Goal: Task Accomplishment & Management: Manage account settings

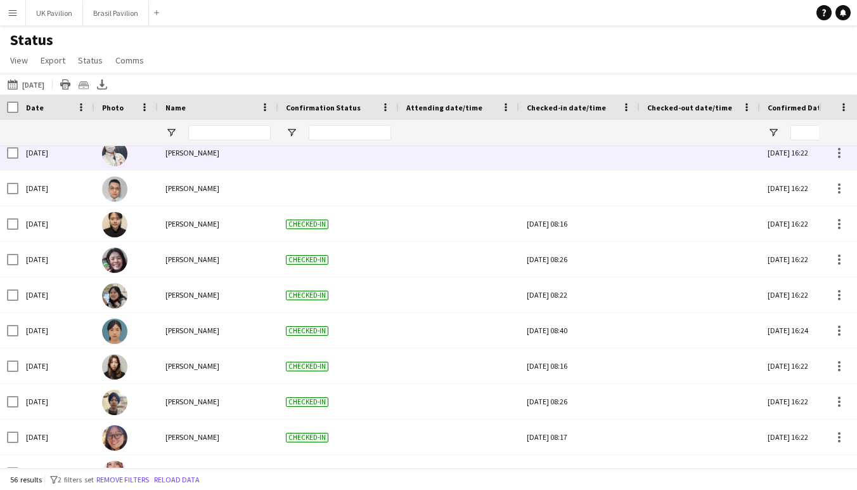
scroll to position [432, 0]
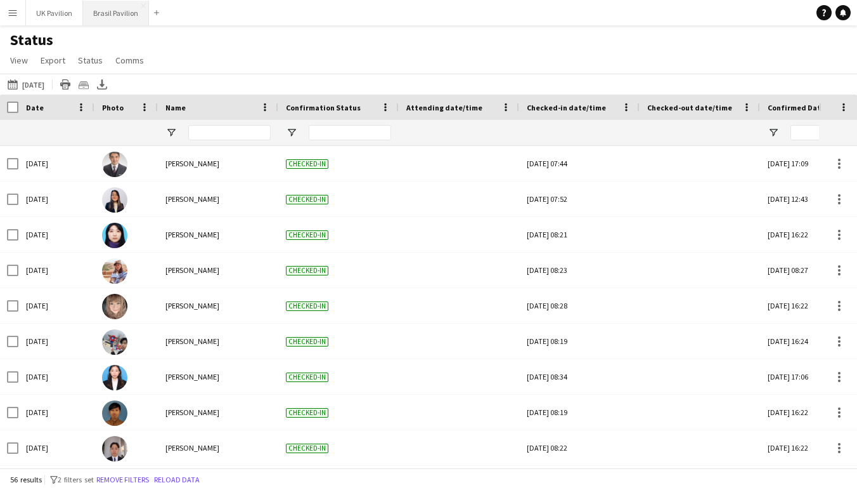
click at [136, 10] on button "Brasil Pavilion Close" at bounding box center [116, 13] width 66 height 25
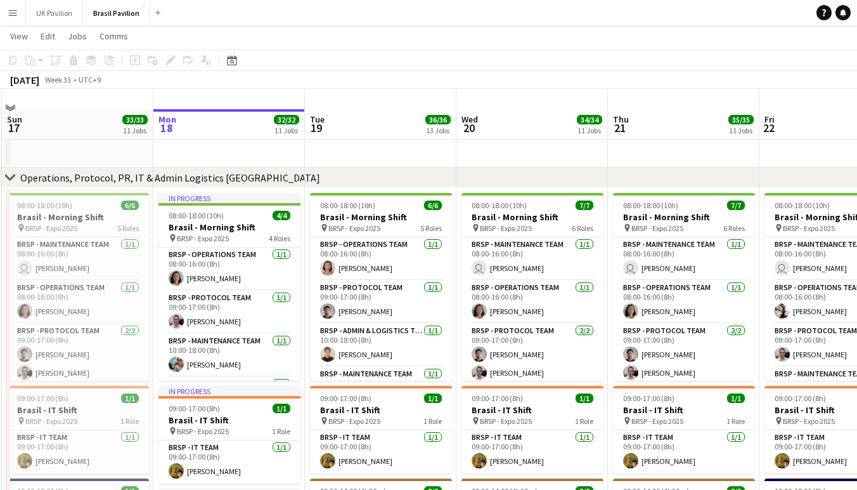
scroll to position [5, 0]
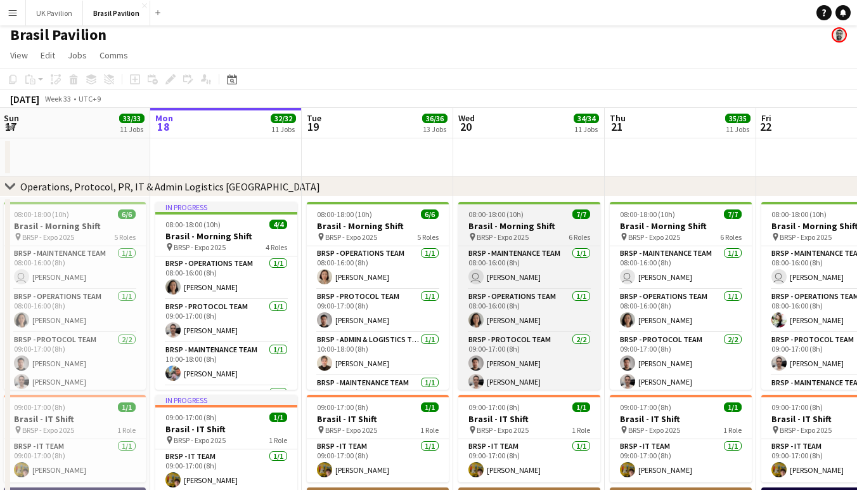
click at [500, 231] on h3 "Brasil - Morning Shift" at bounding box center [529, 225] width 142 height 11
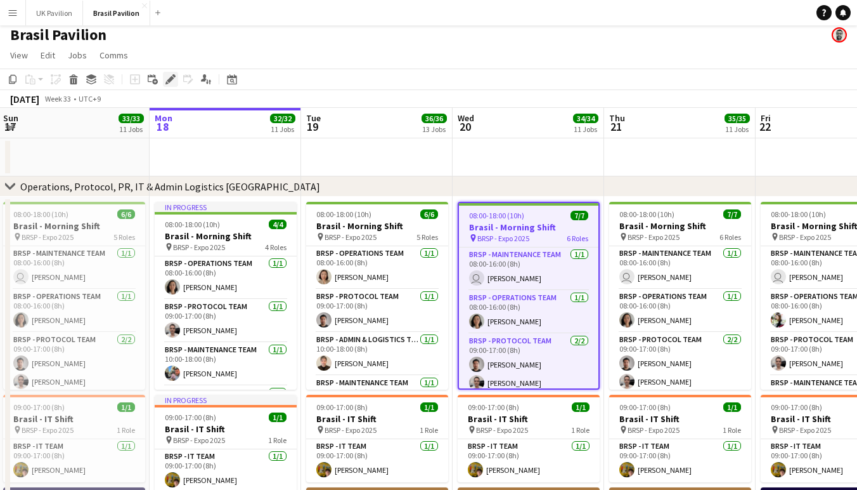
click at [168, 82] on icon "Edit" at bounding box center [171, 79] width 10 height 10
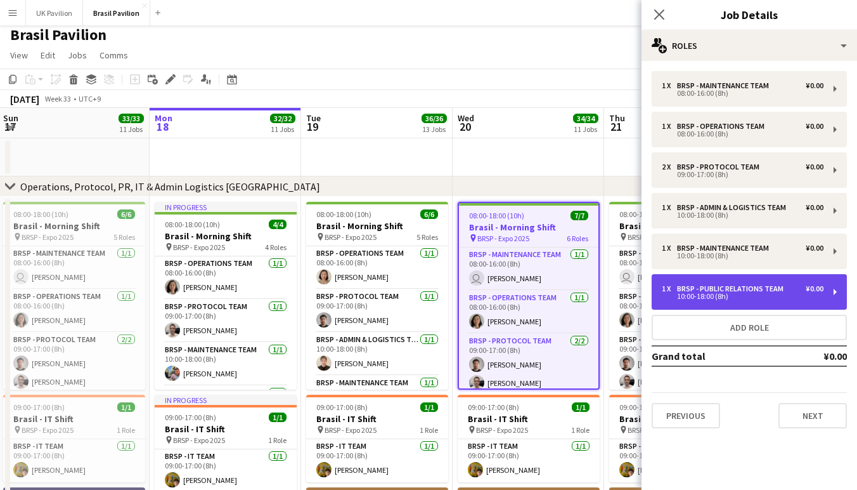
click at [737, 293] on div "BRSP - Public Relations Team" at bounding box center [733, 288] width 112 height 9
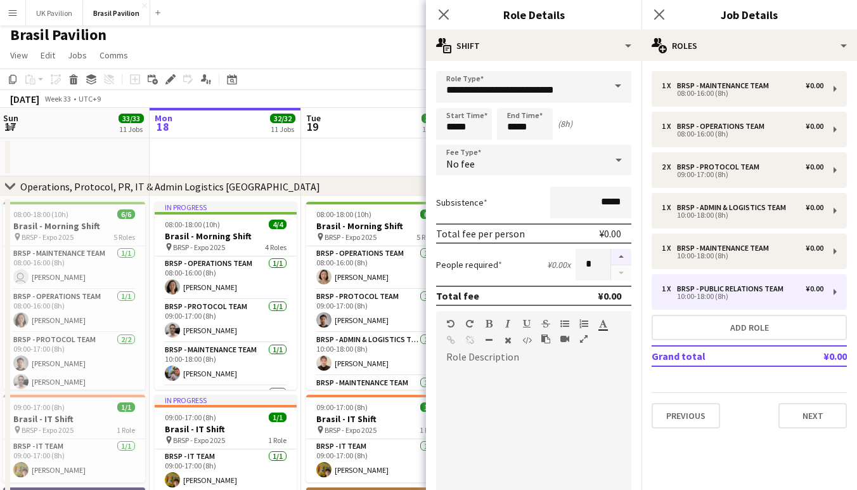
click at [621, 265] on button "button" at bounding box center [621, 257] width 20 height 16
type input "*"
click at [446, 14] on icon "Close pop-in" at bounding box center [444, 14] width 12 height 12
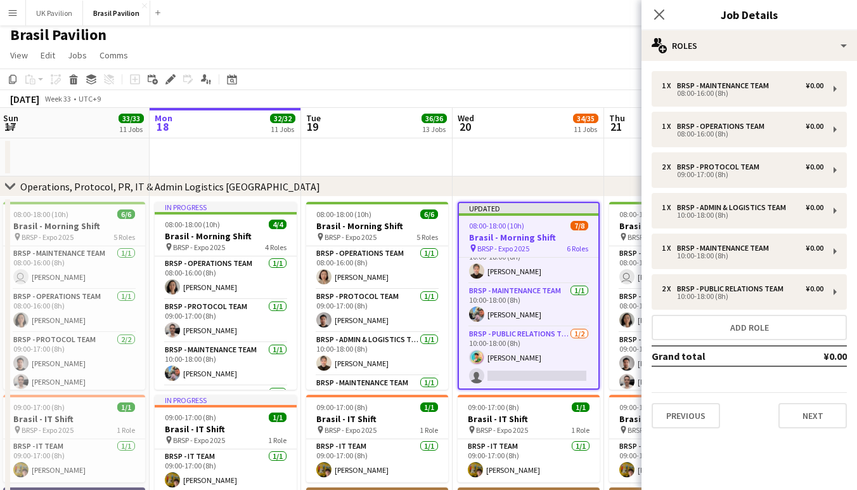
scroll to position [190, 0]
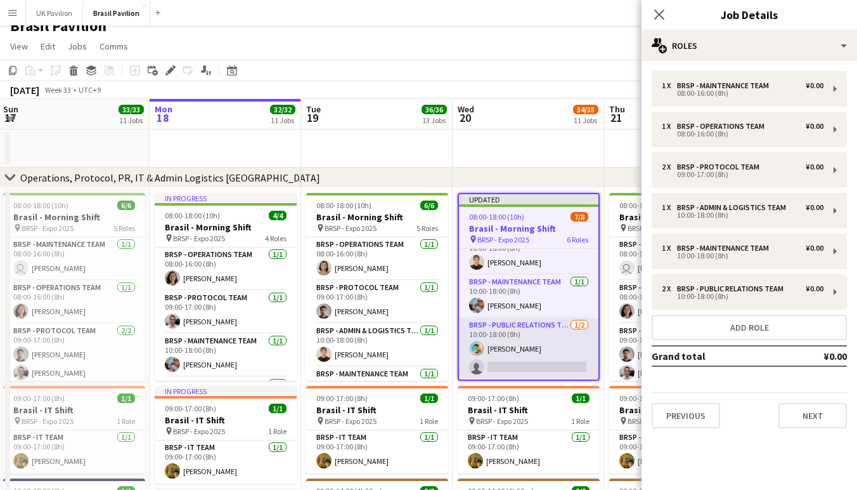
click at [528, 366] on app-card-role "BRSP - Public Relations Team [DATE] 10:00-18:00 (8h) [PERSON_NAME] single-neutr…" at bounding box center [529, 349] width 140 height 62
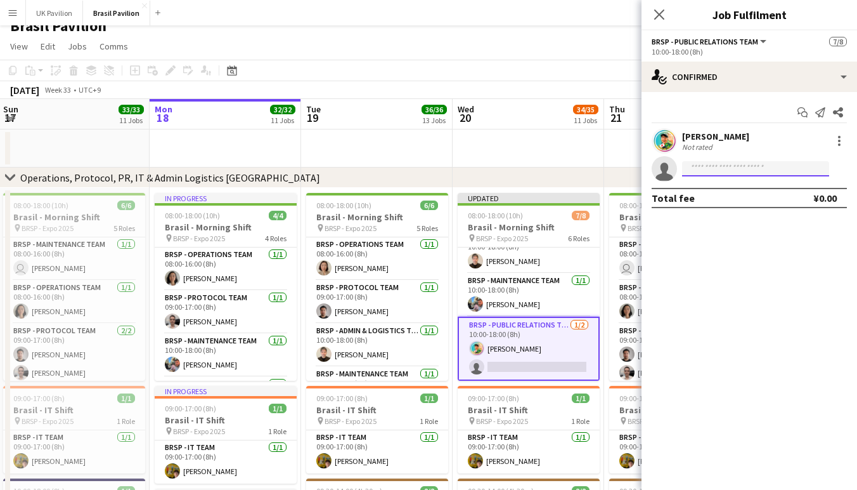
click at [694, 170] on input at bounding box center [755, 168] width 147 height 15
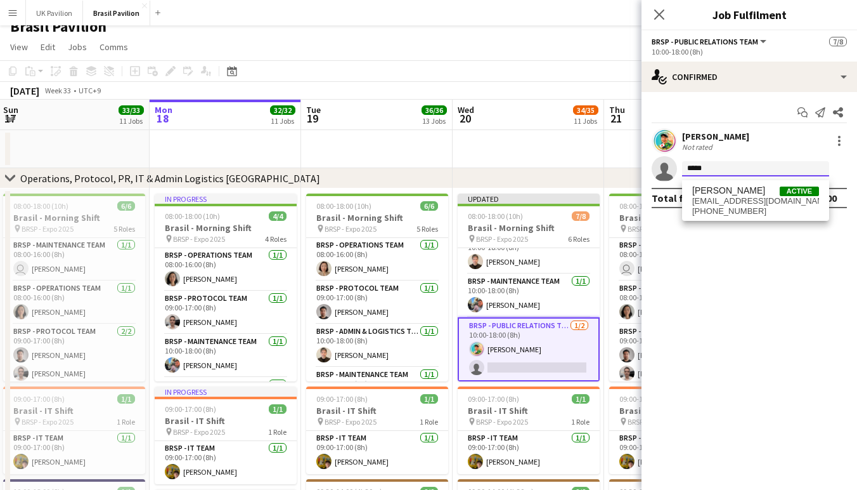
scroll to position [0, 0]
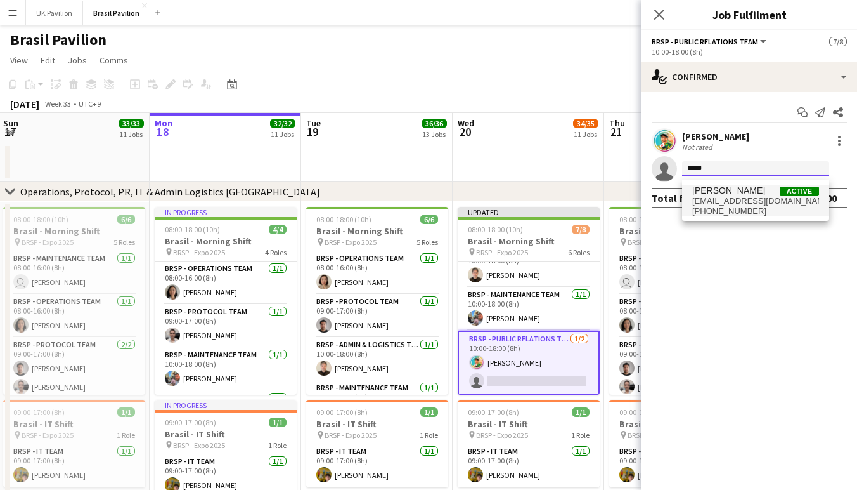
type input "*****"
click at [730, 196] on span "[PERSON_NAME]" at bounding box center [728, 190] width 73 height 11
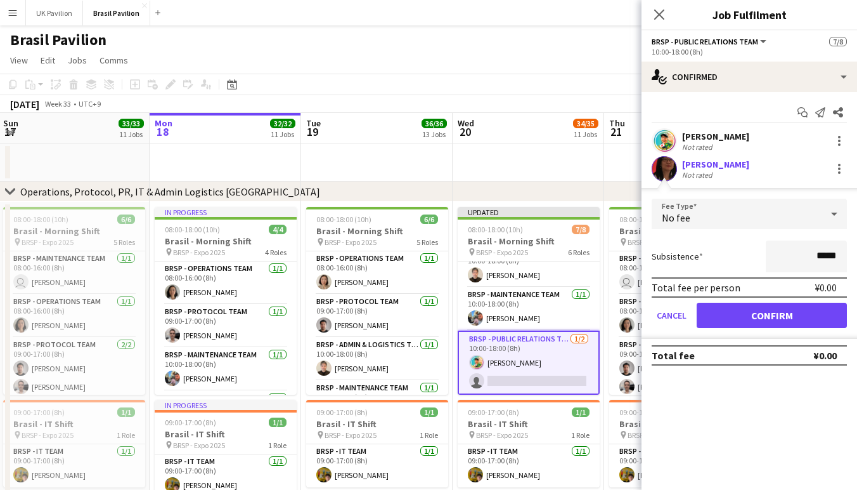
click at [766, 326] on button "Confirm" at bounding box center [772, 314] width 150 height 25
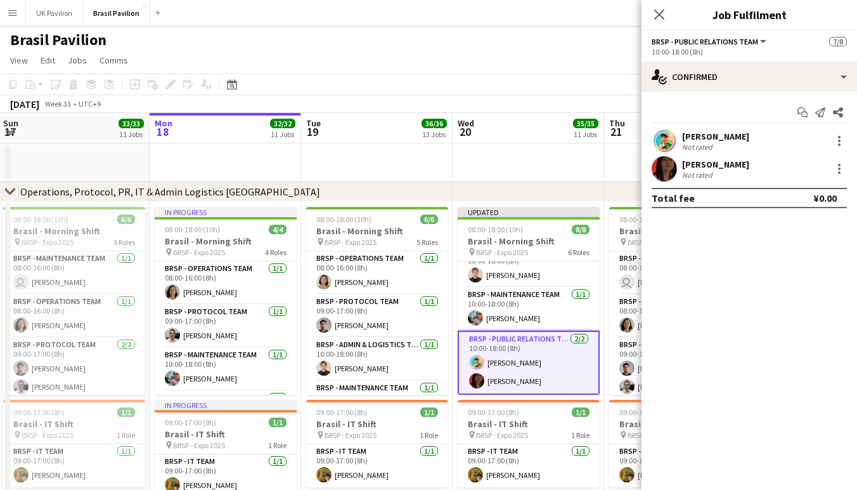
drag, startPoint x: 659, startPoint y: 14, endPoint x: 637, endPoint y: 38, distance: 32.8
click at [659, 14] on icon at bounding box center [659, 15] width 10 height 10
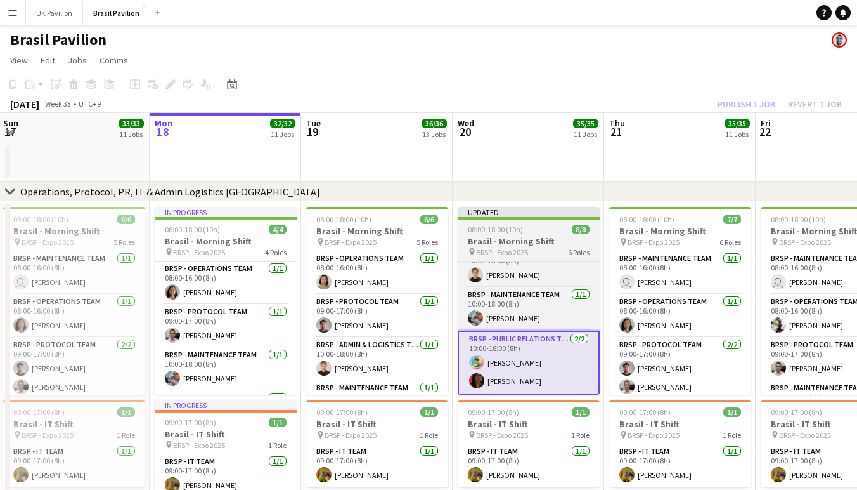
click at [500, 230] on app-job-card "Updated 08:00-18:00 (10h) 8/8 Brasil - Morning Shift pin BRSP - Expo 2025 6 Rol…" at bounding box center [529, 301] width 142 height 188
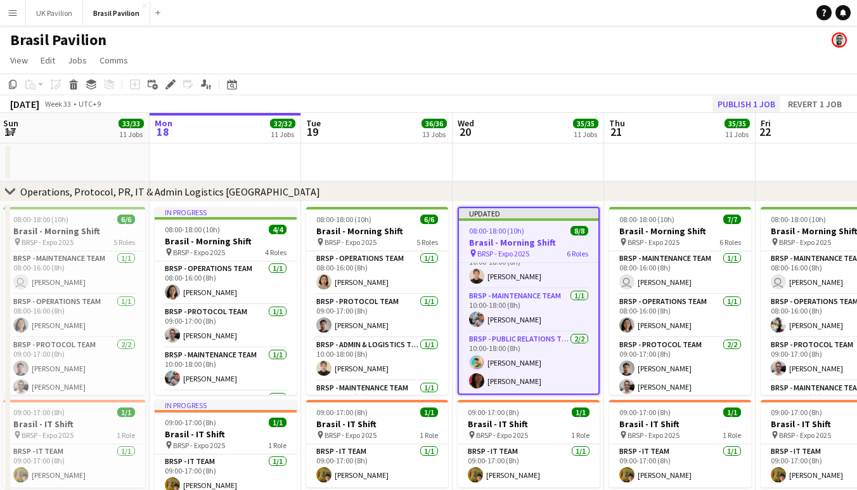
click at [713, 110] on button "Publish 1 job" at bounding box center [747, 104] width 68 height 16
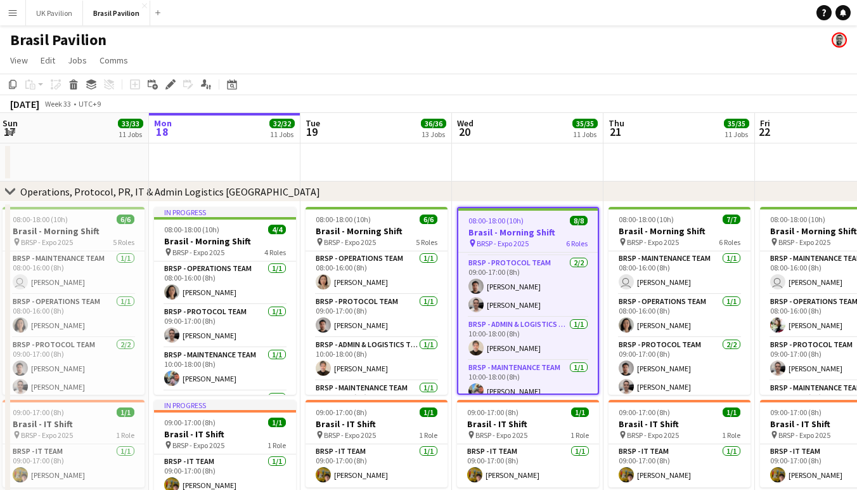
click at [489, 62] on app-page-menu "View Day view expanded Day view collapsed Month view Date picker Jump to [DATE]…" at bounding box center [428, 61] width 857 height 24
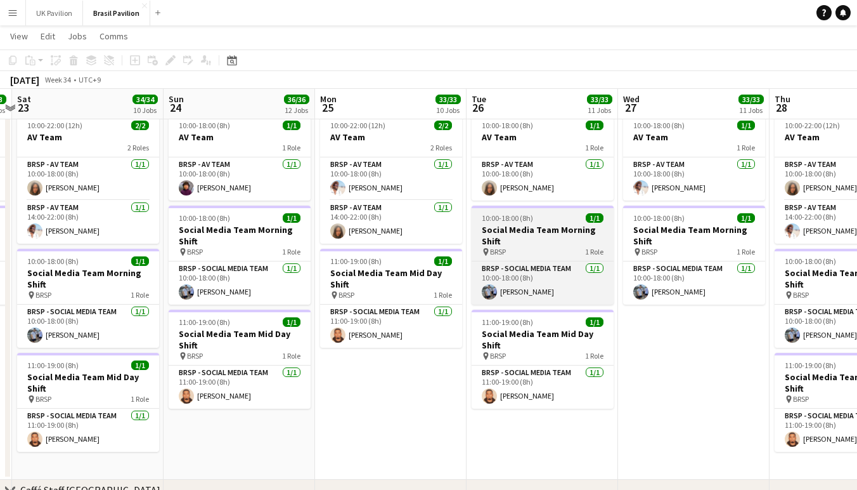
scroll to position [0, 445]
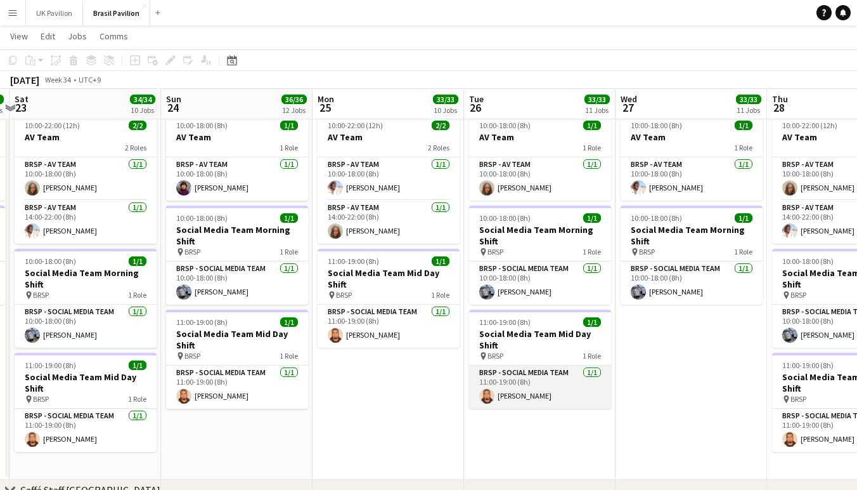
click at [533, 396] on app-card-role "BRSP - Social Media Team [DATE] 11:00-19:00 (8h) [PERSON_NAME]" at bounding box center [540, 386] width 142 height 43
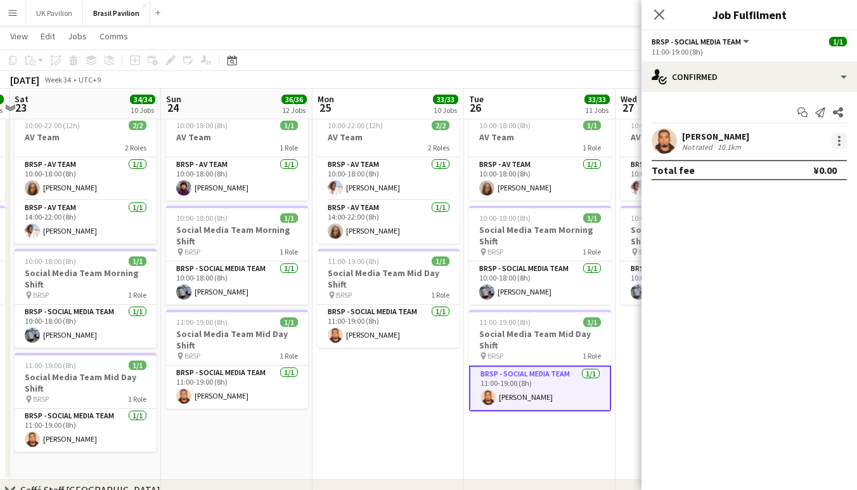
click at [843, 143] on div at bounding box center [839, 140] width 15 height 15
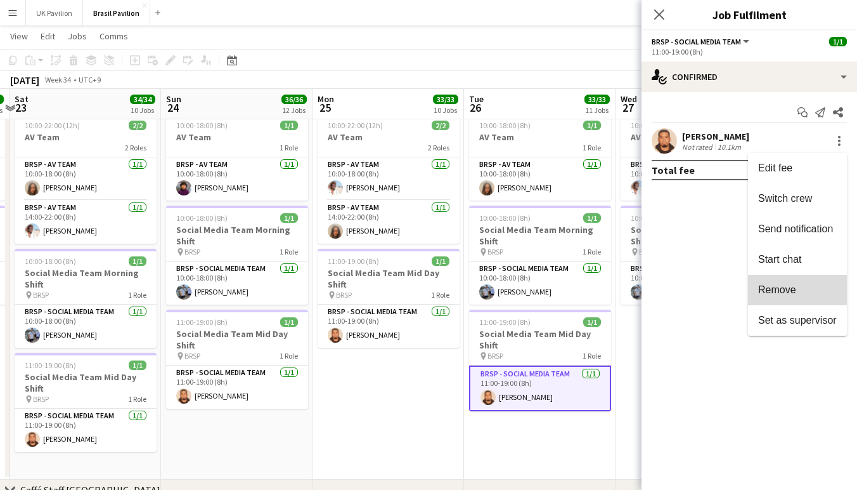
click at [782, 289] on span "Remove" at bounding box center [777, 289] width 38 height 11
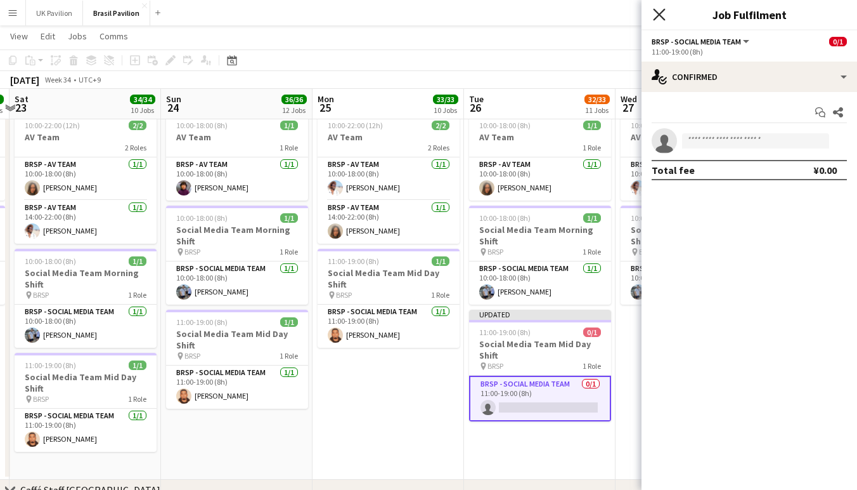
click at [657, 12] on icon at bounding box center [659, 14] width 12 height 12
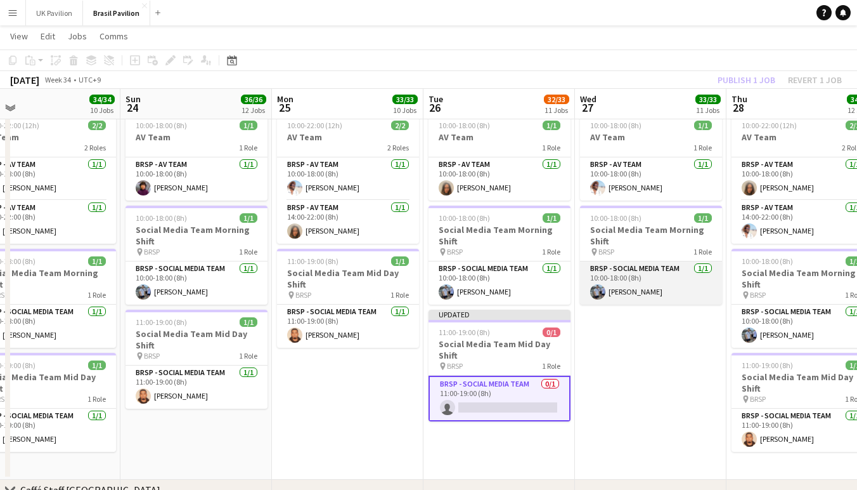
scroll to position [0, 500]
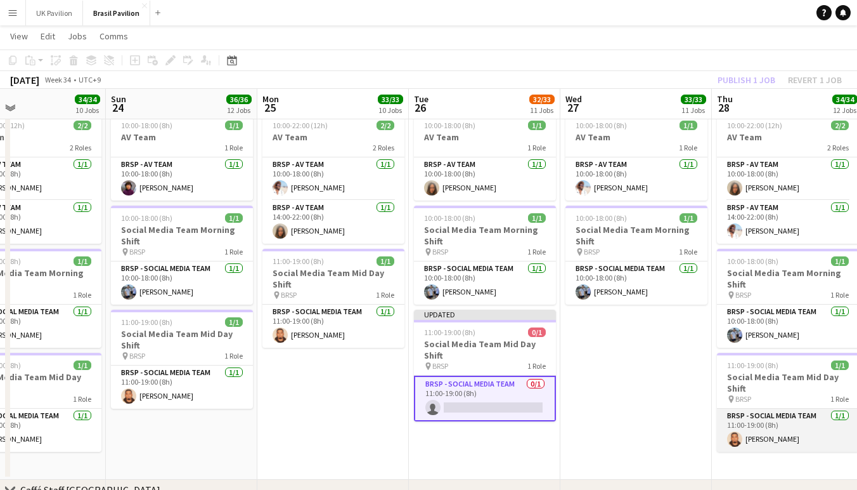
click at [777, 446] on app-card-role "BRSP - Social Media Team [DATE] 11:00-19:00 (8h) [PERSON_NAME]" at bounding box center [788, 429] width 142 height 43
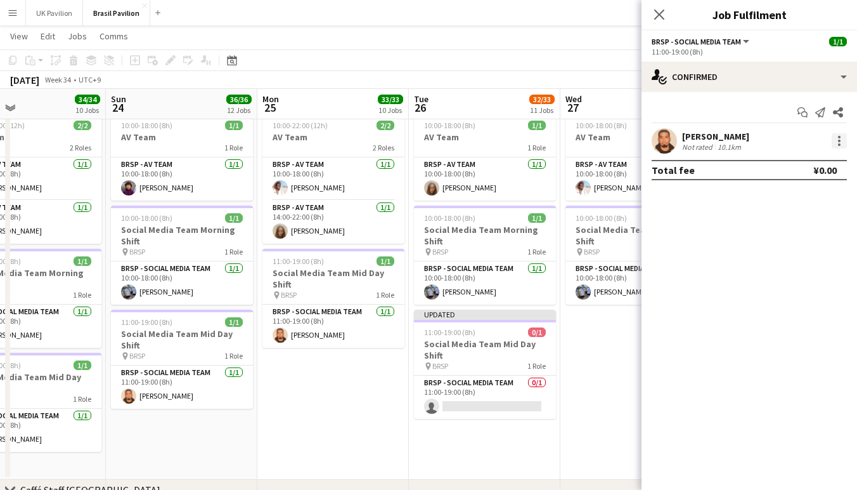
click at [841, 146] on div at bounding box center [839, 140] width 15 height 15
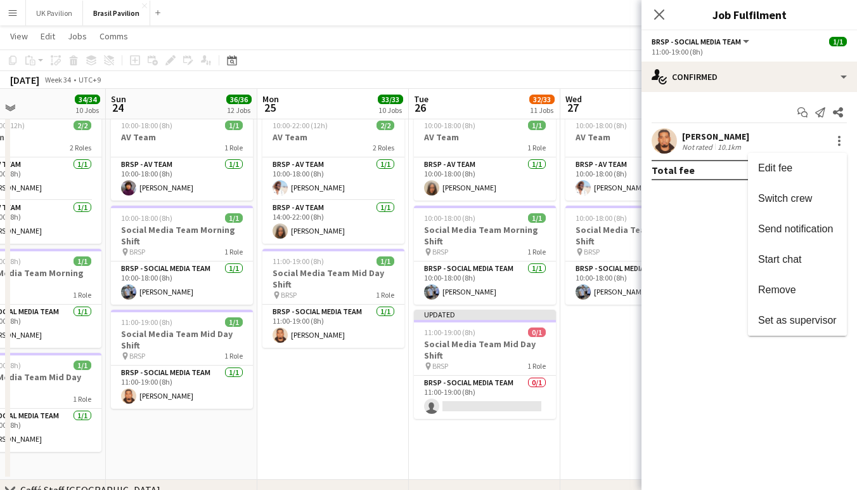
click at [776, 288] on span "Remove" at bounding box center [777, 289] width 38 height 11
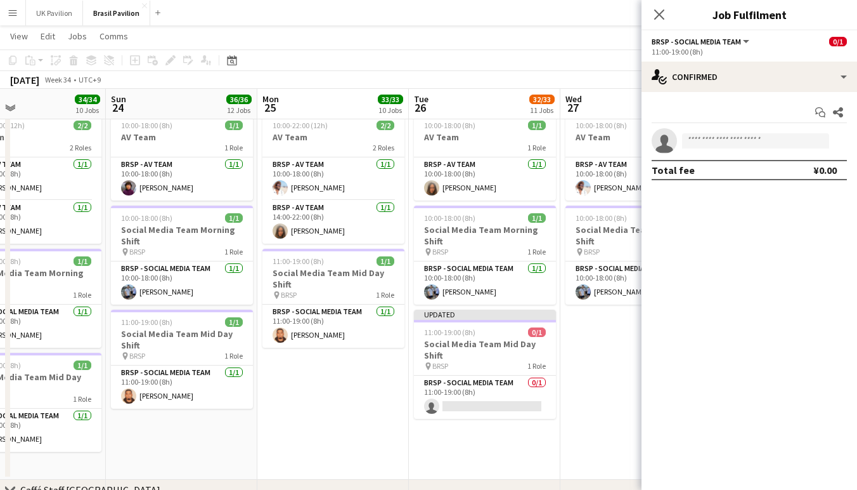
click at [659, 17] on icon "Close pop-in" at bounding box center [659, 15] width 10 height 10
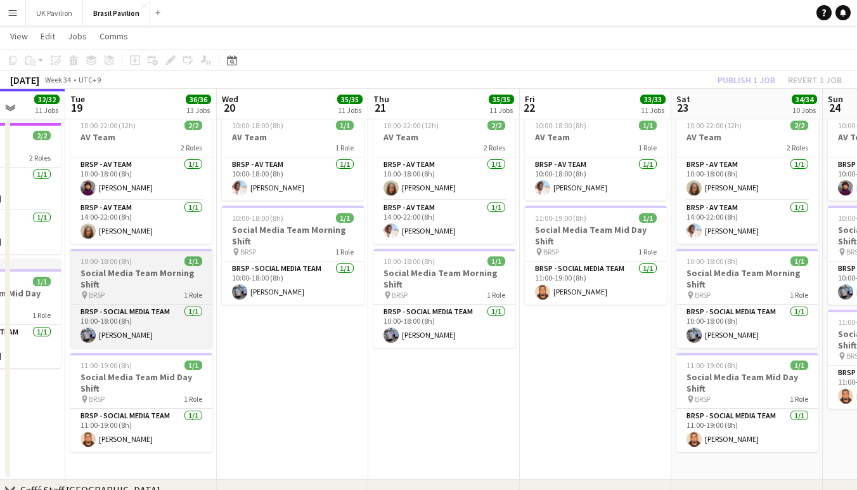
scroll to position [0, 390]
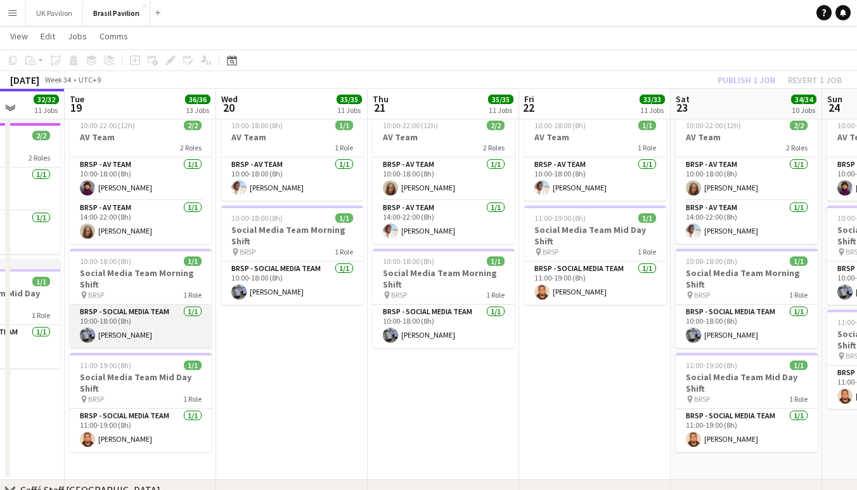
click at [127, 344] on app-card-role "BRSP - Social Media Team [DATE] 10:00-18:00 (8h) [PERSON_NAME]" at bounding box center [141, 325] width 142 height 43
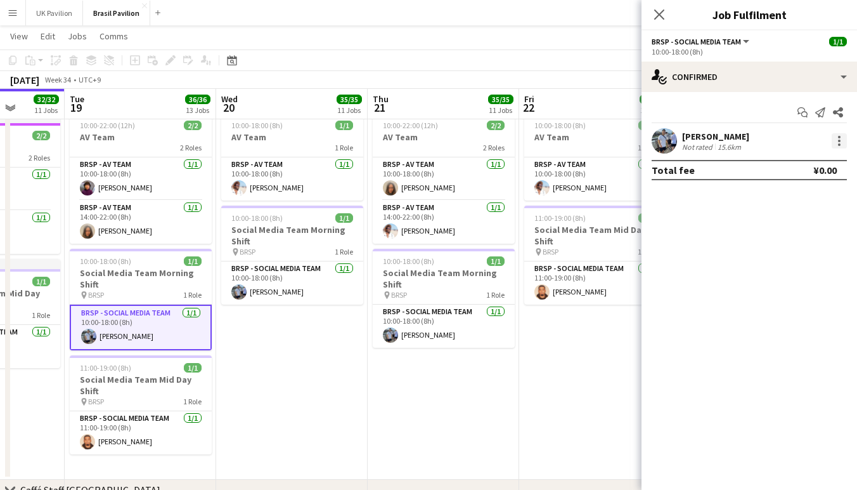
click at [839, 146] on div at bounding box center [839, 140] width 15 height 15
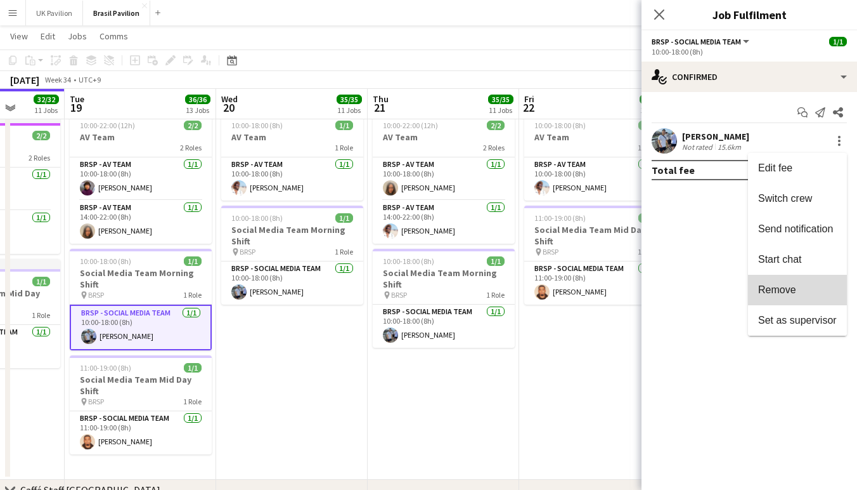
click at [783, 289] on span "Remove" at bounding box center [777, 289] width 38 height 11
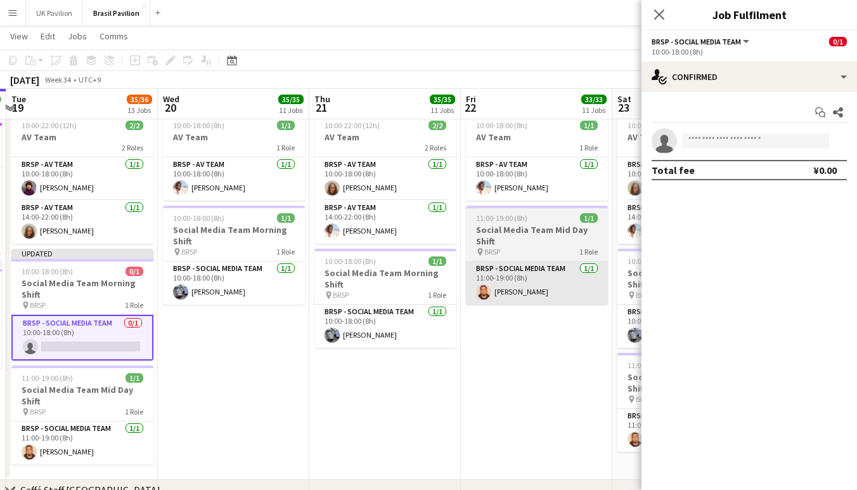
scroll to position [0, 446]
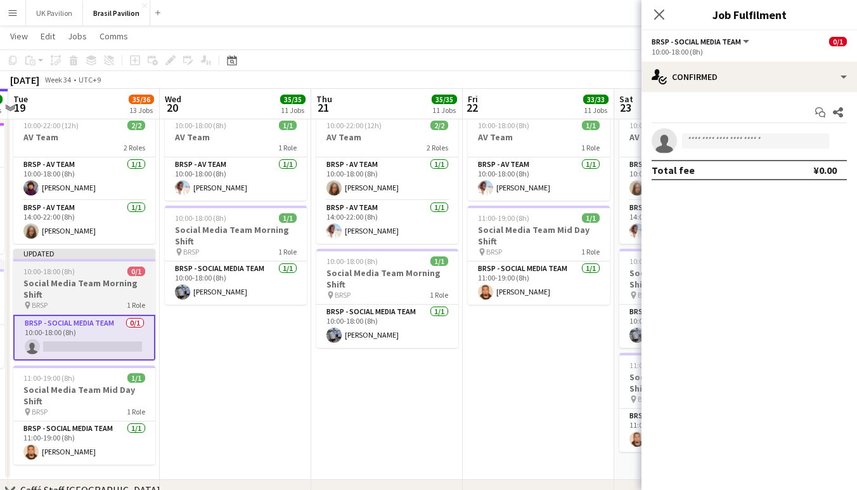
click at [71, 291] on h3 "Social Media Team Morning Shift" at bounding box center [84, 288] width 142 height 23
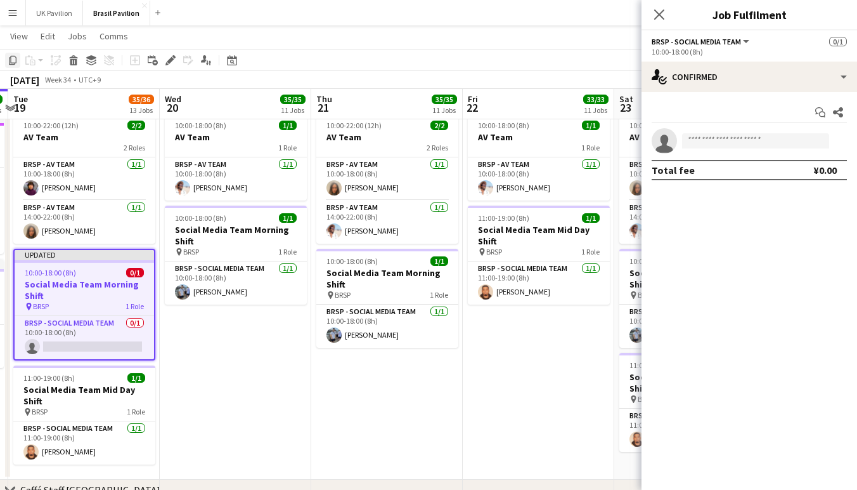
click at [12, 57] on icon "Copy" at bounding box center [13, 60] width 10 height 10
click at [515, 358] on app-date-cell "10:00-18:00 (8h) 1/1 AV Team 1 Role BRSP - AV Team [DATE] 10:00-18:00 (8h) [PER…" at bounding box center [539, 294] width 152 height 372
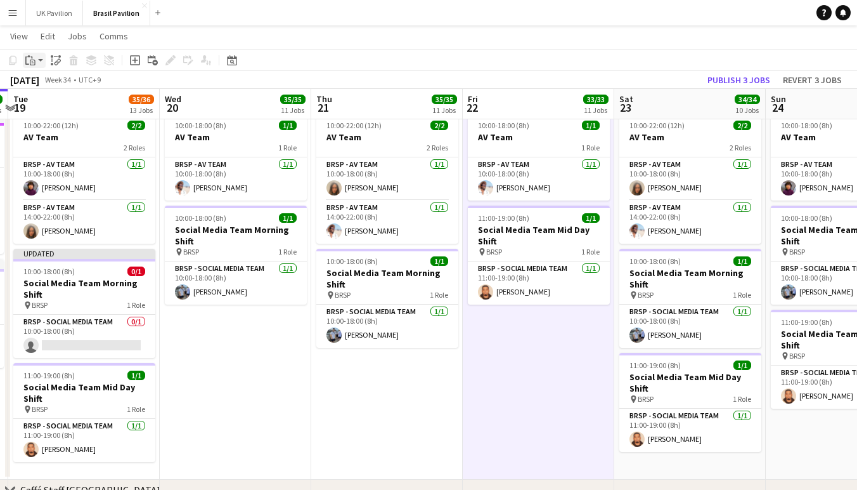
click at [41, 59] on app-action-btn "Paste" at bounding box center [34, 60] width 23 height 15
click at [51, 89] on link "Paste Command V" at bounding box center [84, 84] width 100 height 11
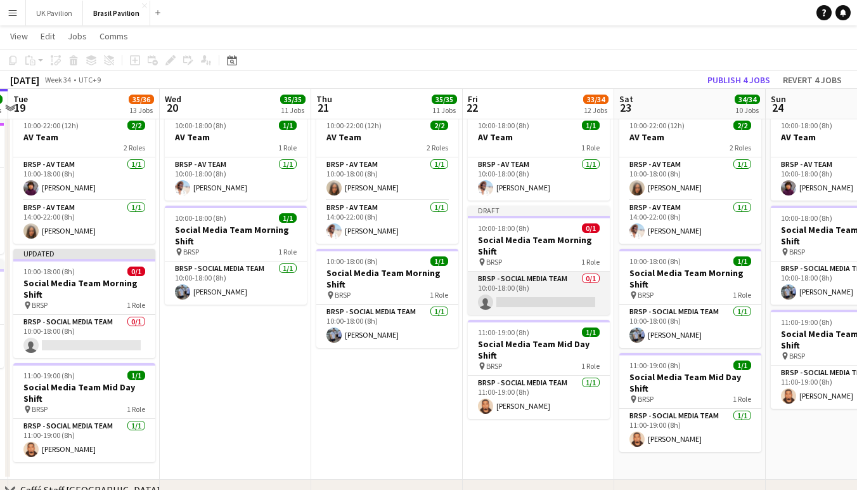
click at [522, 313] on app-card-role "BRSP - Social Media Team 0/1 10:00-18:00 (8h) single-neutral-actions" at bounding box center [539, 292] width 142 height 43
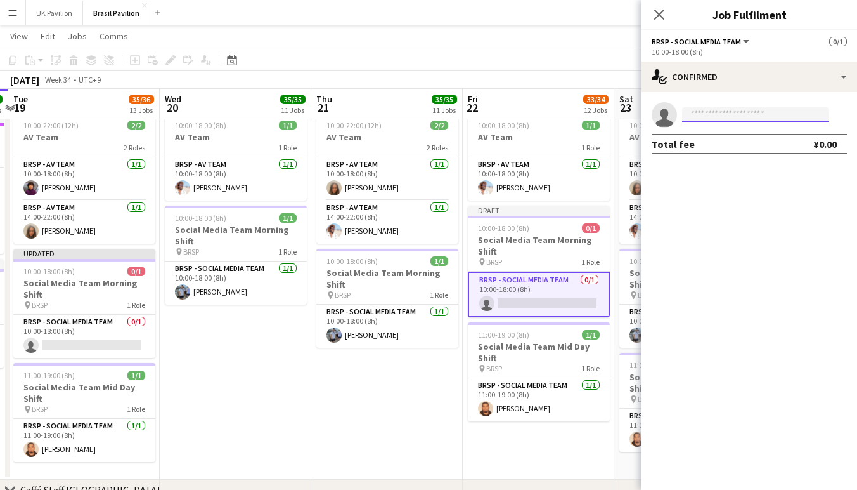
click at [722, 117] on input at bounding box center [755, 114] width 147 height 15
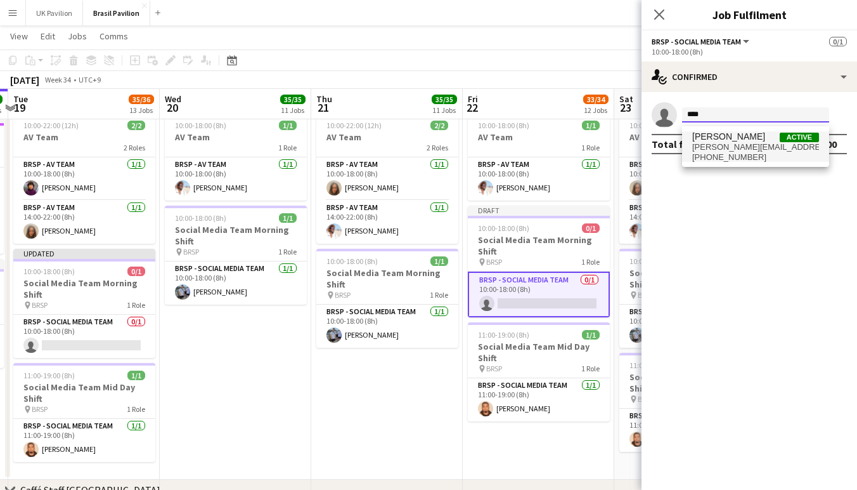
type input "****"
click at [726, 144] on span "[PERSON_NAME][EMAIL_ADDRESS][DOMAIN_NAME]" at bounding box center [755, 147] width 127 height 10
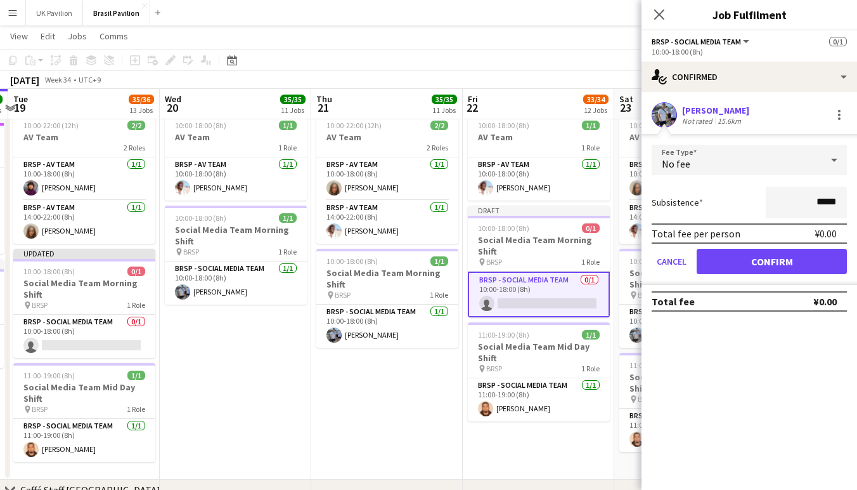
click at [776, 266] on button "Confirm" at bounding box center [772, 261] width 150 height 25
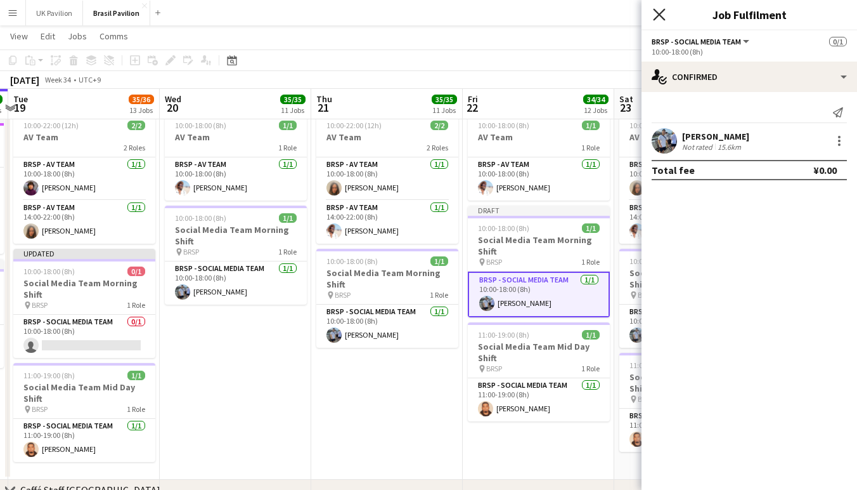
click at [658, 14] on icon at bounding box center [659, 14] width 12 height 12
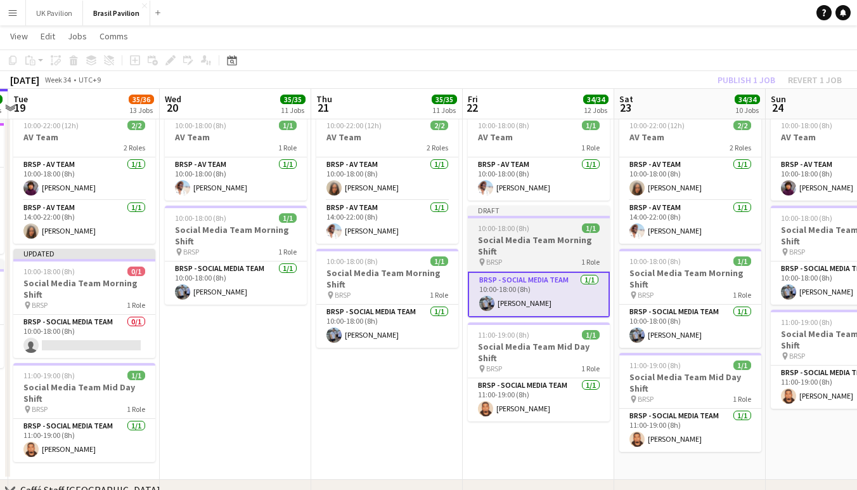
click at [523, 250] on h3 "Social Media Team Morning Shift" at bounding box center [539, 245] width 142 height 23
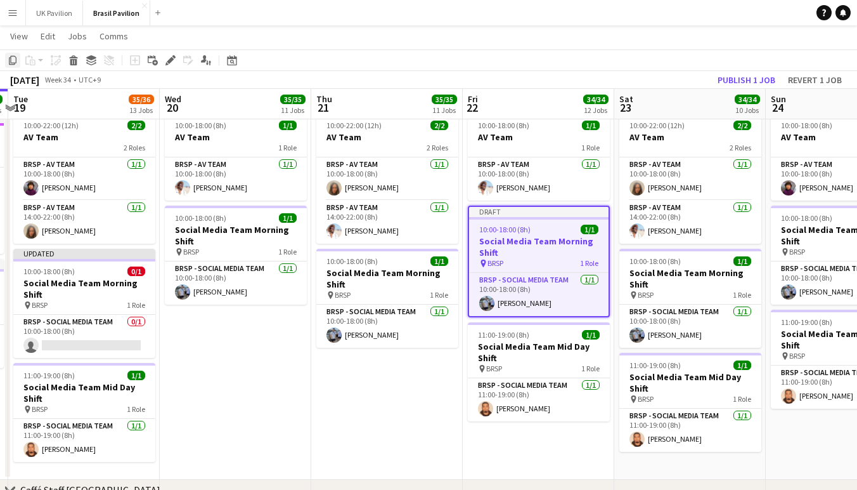
click at [15, 58] on icon "Copy" at bounding box center [13, 60] width 10 height 10
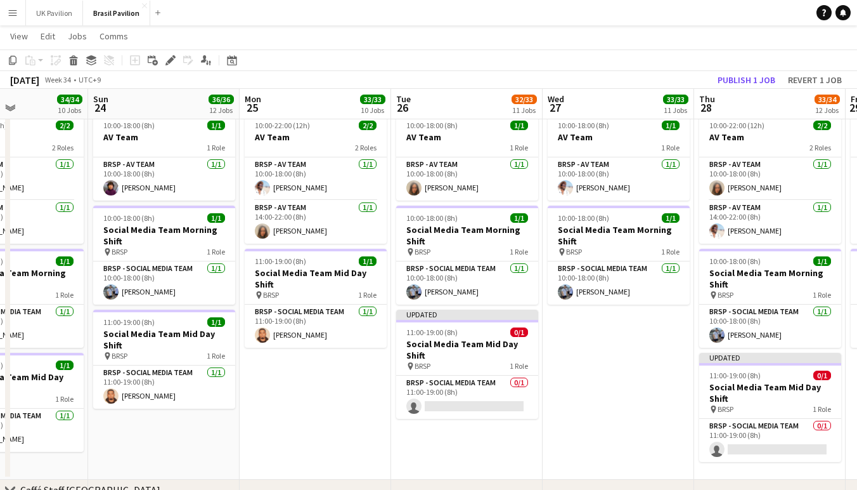
scroll to position [0, 365]
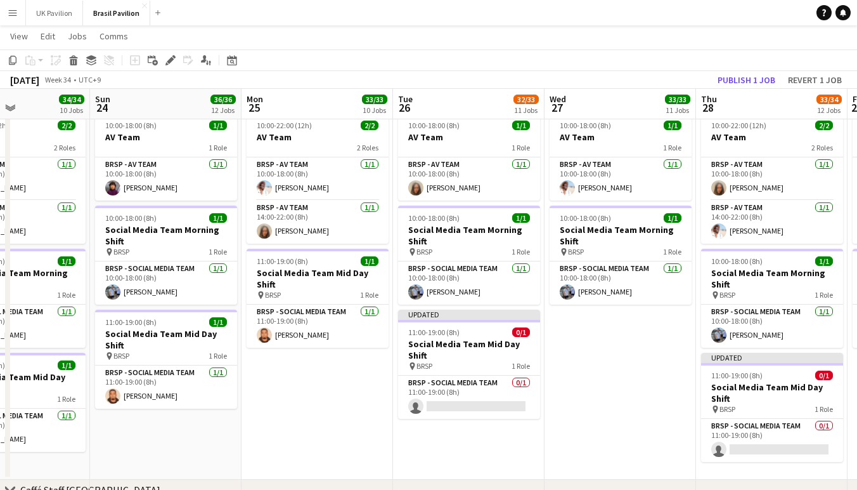
click at [323, 403] on app-date-cell "10:00-22:00 (12h) 2/2 AV Team 2 Roles BRSP - AV Team [DATE] 10:00-18:00 (8h) [P…" at bounding box center [318, 294] width 152 height 372
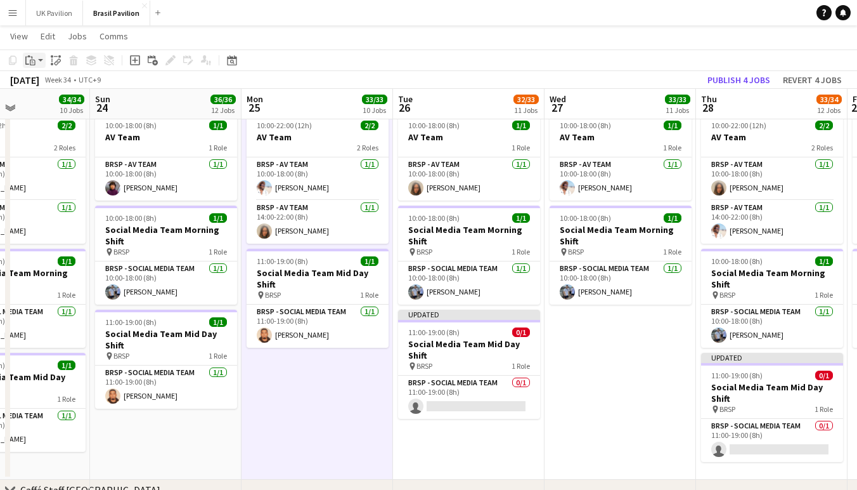
click at [39, 57] on app-action-btn "Paste" at bounding box center [34, 60] width 23 height 15
click at [61, 110] on link "Paste with crew Command Shift V" at bounding box center [84, 105] width 100 height 11
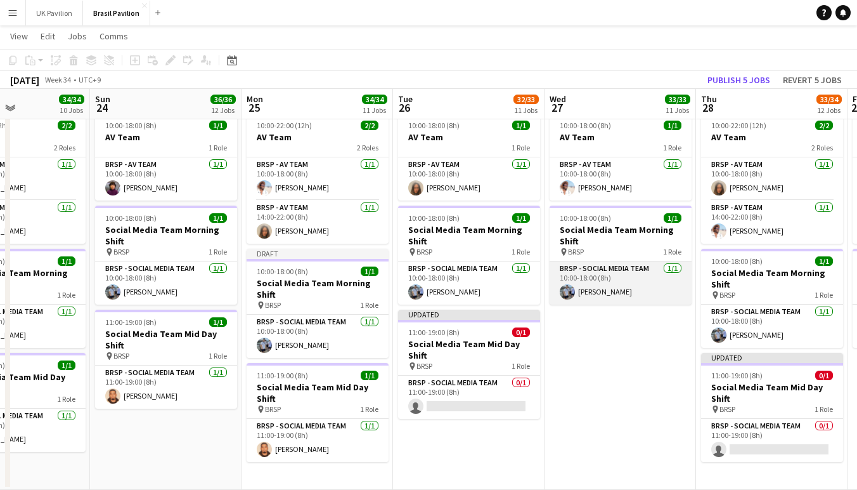
click at [597, 298] on app-card-role "BRSP - Social Media Team [DATE] 10:00-18:00 (8h) [PERSON_NAME]" at bounding box center [621, 282] width 142 height 43
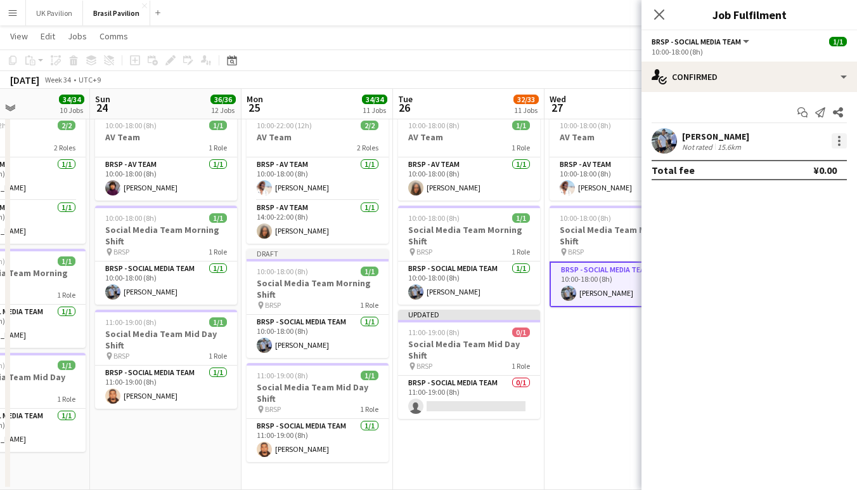
click at [840, 146] on div at bounding box center [839, 144] width 3 height 3
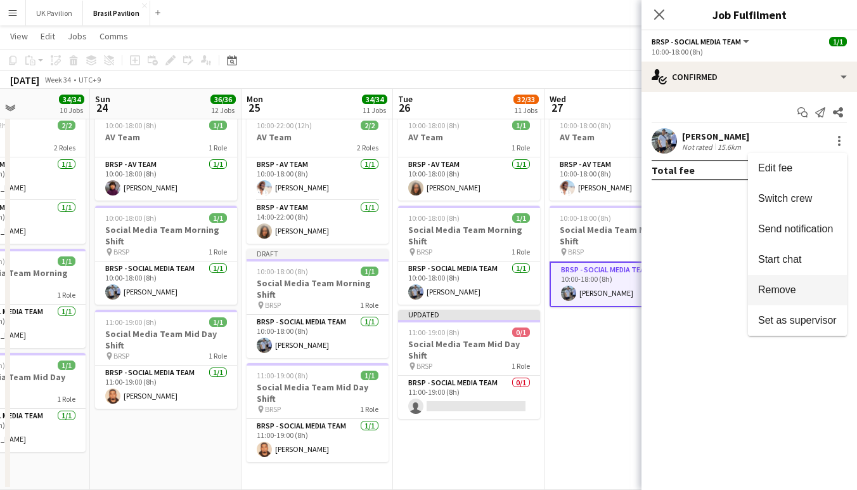
click at [775, 292] on span "Remove" at bounding box center [777, 289] width 38 height 11
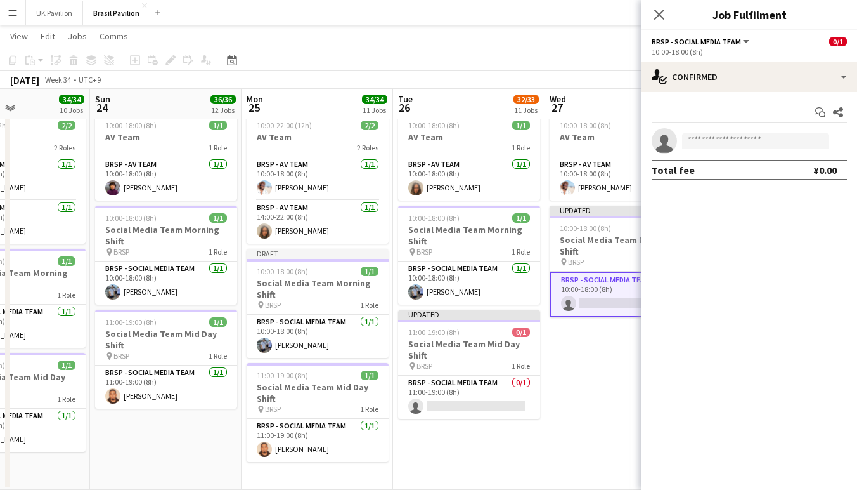
click at [661, 16] on icon at bounding box center [659, 15] width 10 height 10
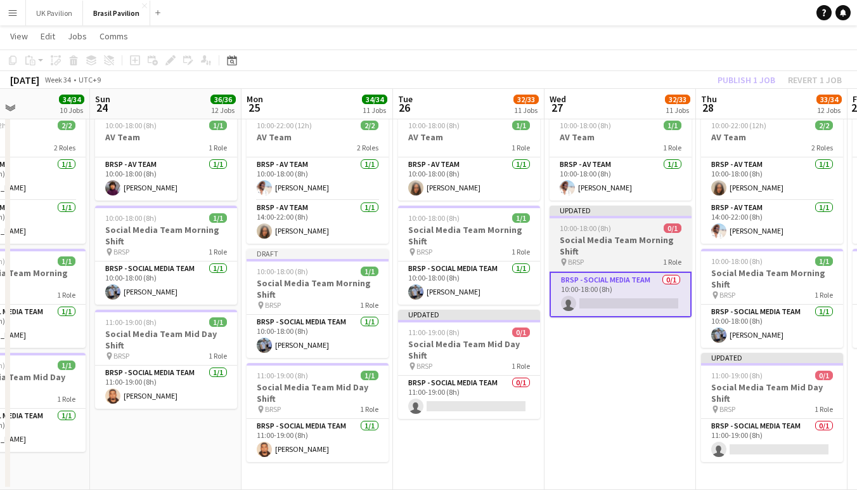
click at [611, 247] on h3 "Social Media Team Morning Shift" at bounding box center [621, 245] width 142 height 23
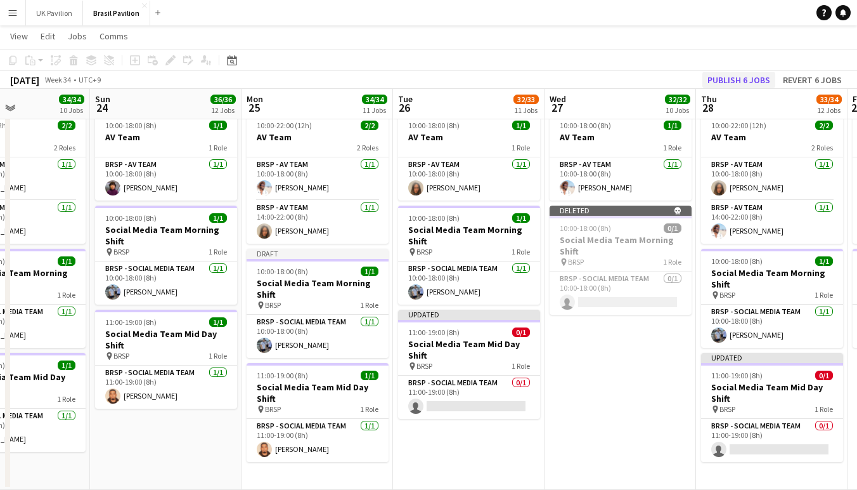
click at [717, 81] on button "Publish 6 jobs" at bounding box center [739, 80] width 73 height 16
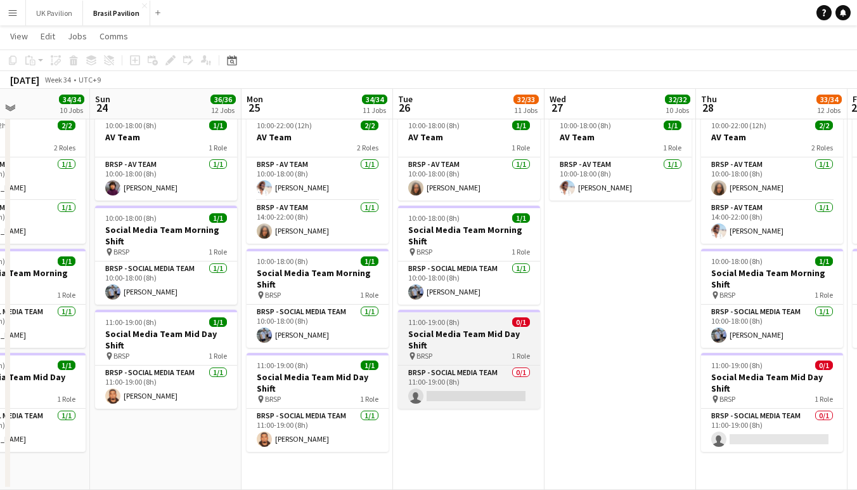
click at [472, 351] on h3 "Social Media Team Mid Day Shift" at bounding box center [469, 339] width 142 height 23
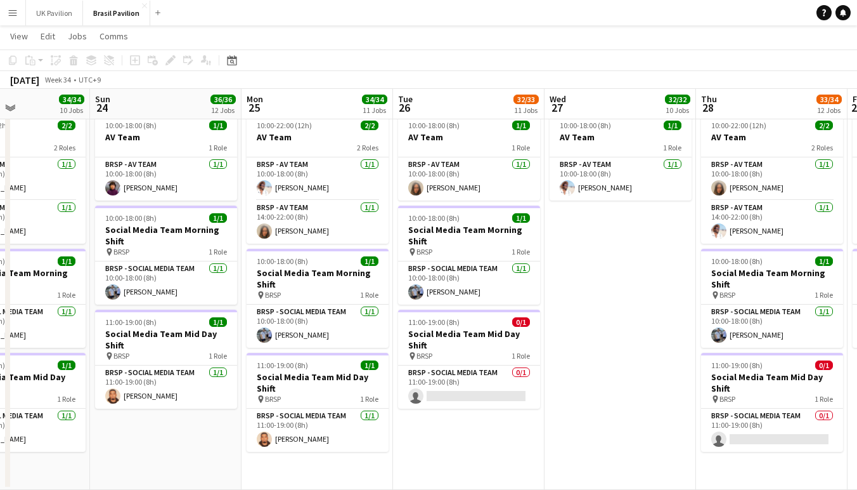
scroll to position [0, 365]
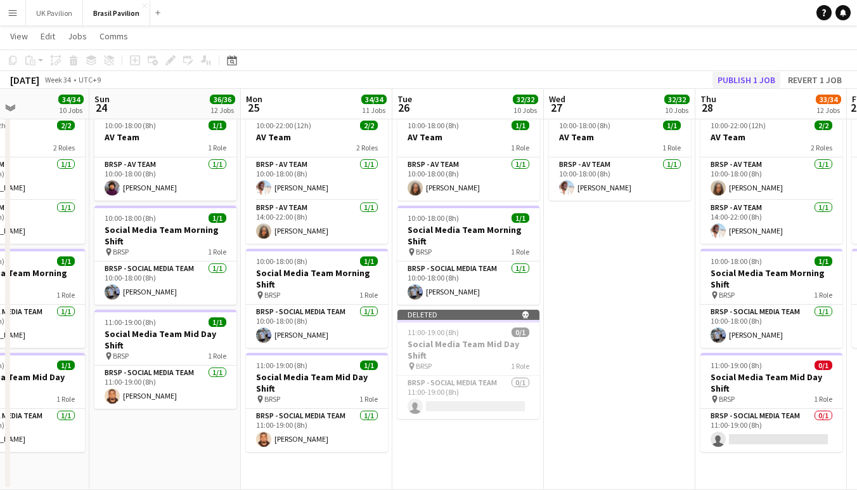
click at [722, 79] on button "Publish 1 job" at bounding box center [747, 80] width 68 height 16
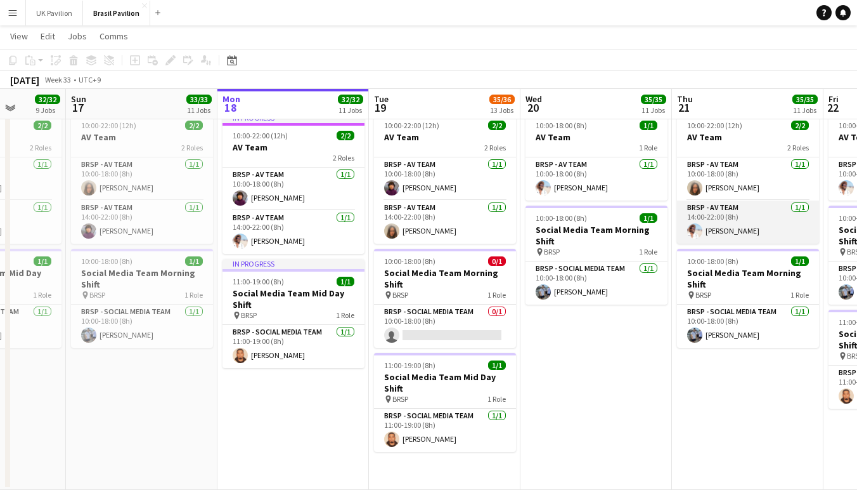
scroll to position [0, 303]
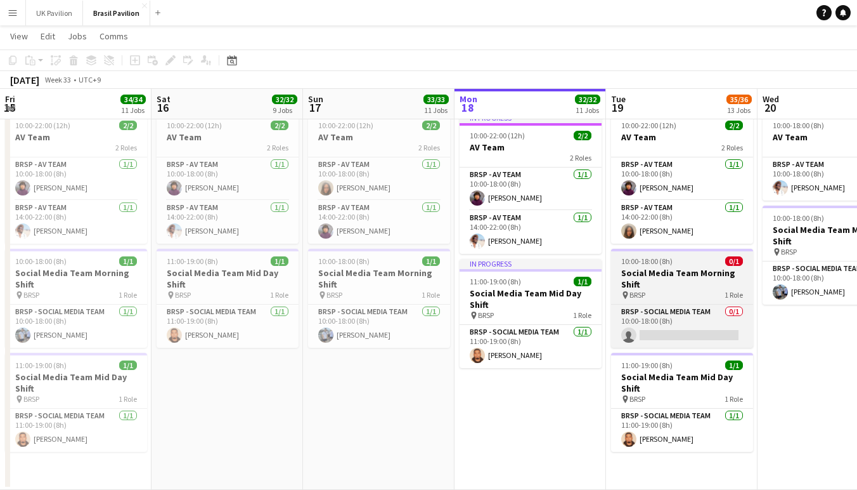
click at [687, 290] on h3 "Social Media Team Morning Shift" at bounding box center [682, 278] width 142 height 23
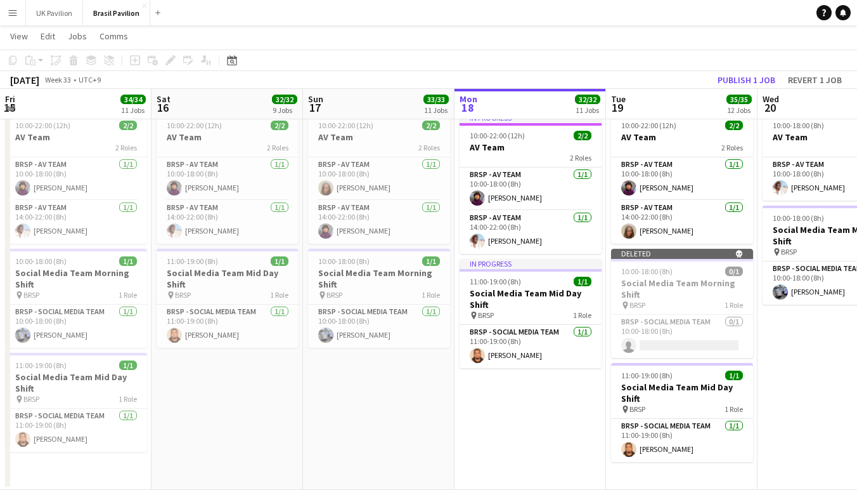
click at [741, 81] on button "Publish 1 job" at bounding box center [747, 80] width 68 height 16
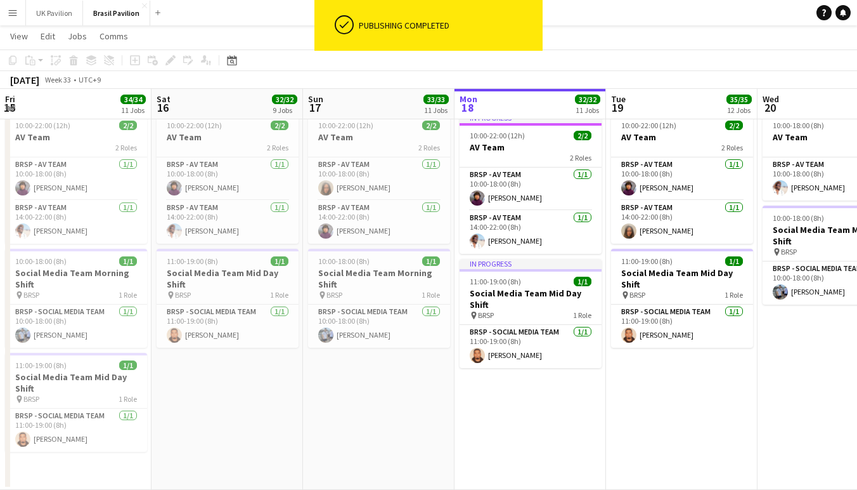
click at [226, 389] on app-date-cell "10:00-22:00 (12h) 2/2 AV Team 2 Roles BRSP - AV Team [DATE] 10:00-18:00 (8h) [P…" at bounding box center [228, 299] width 152 height 382
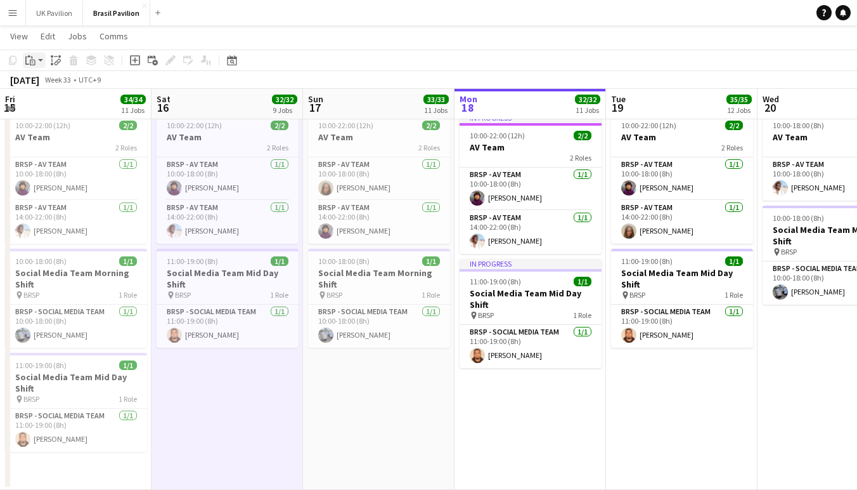
click at [39, 60] on app-action-btn "Paste" at bounding box center [34, 60] width 23 height 15
click at [51, 108] on link "Paste with crew Command Shift V" at bounding box center [84, 105] width 100 height 11
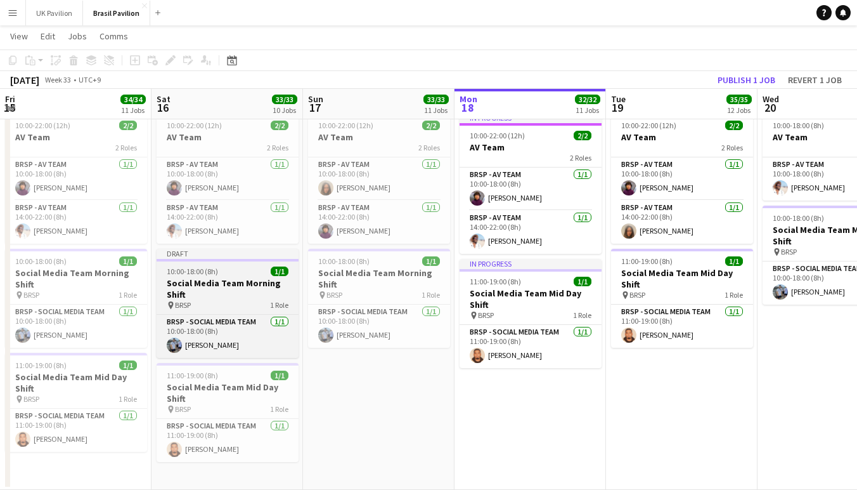
click at [224, 295] on h3 "Social Media Team Morning Shift" at bounding box center [228, 288] width 142 height 23
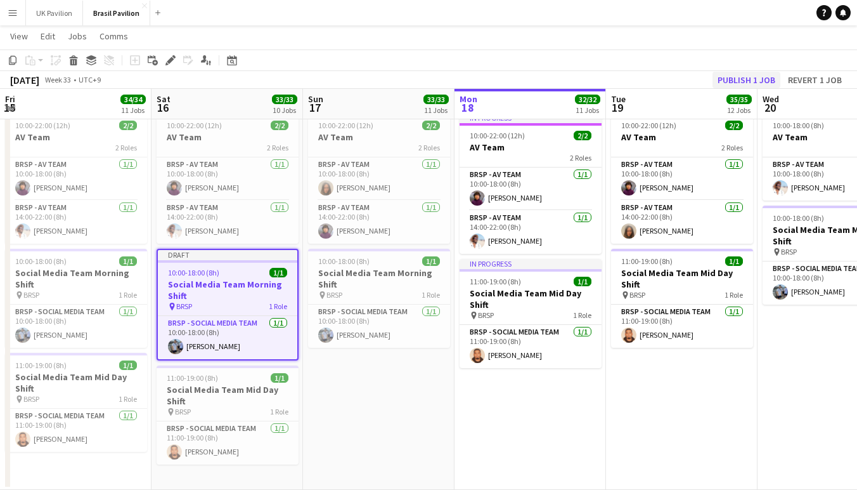
click at [719, 81] on button "Publish 1 job" at bounding box center [747, 80] width 68 height 16
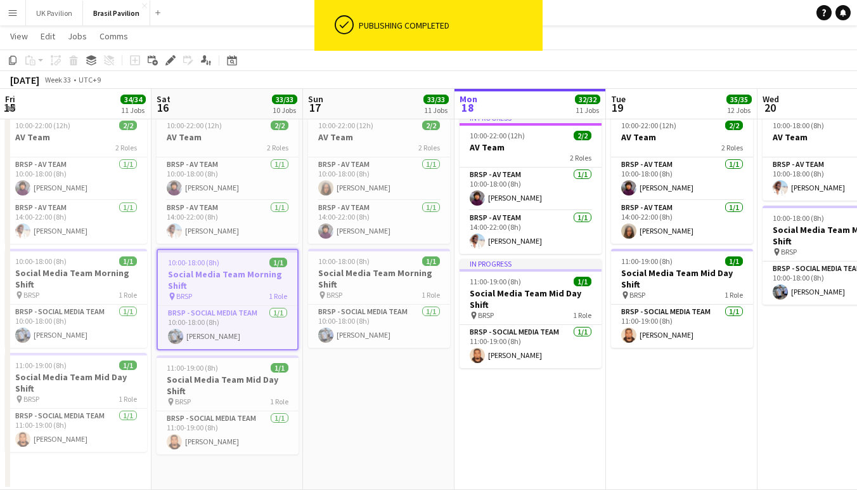
click at [360, 421] on app-date-cell "10:00-22:00 (12h) 2/2 AV Team 2 Roles BRSP - AV Team [DATE] 10:00-18:00 (8h) [P…" at bounding box center [379, 299] width 152 height 382
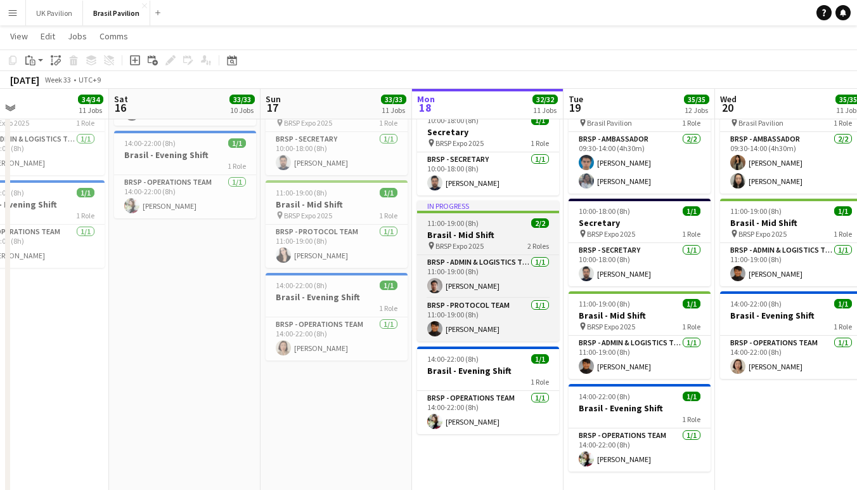
scroll to position [403, 0]
